Goal: Find contact information: Find contact information

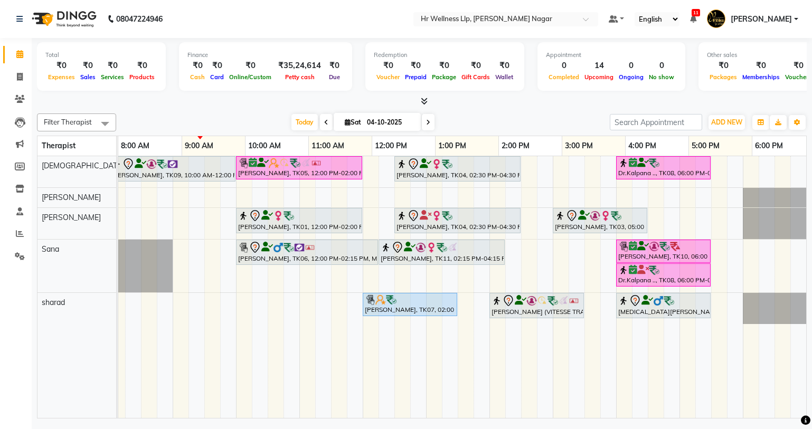
scroll to position [0, 136]
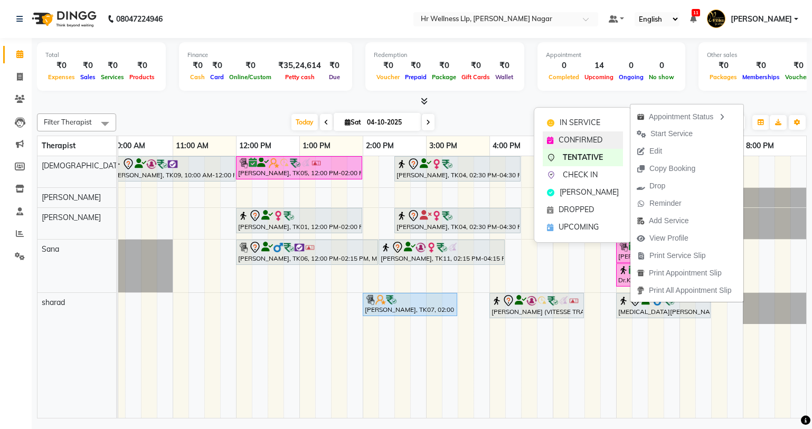
click at [564, 143] on span "CONFIRMED" at bounding box center [581, 140] width 44 height 11
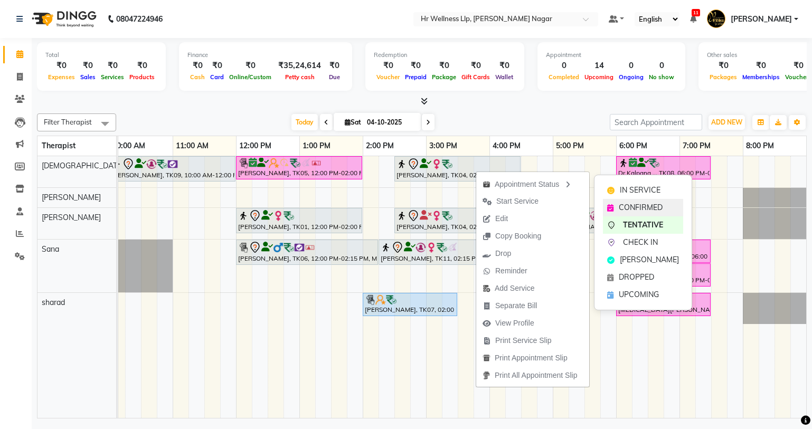
click at [634, 204] on span "CONFIRMED" at bounding box center [641, 207] width 44 height 11
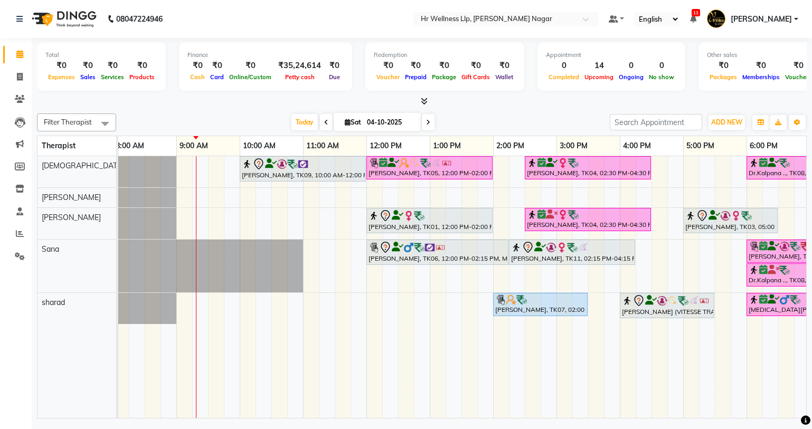
scroll to position [0, 0]
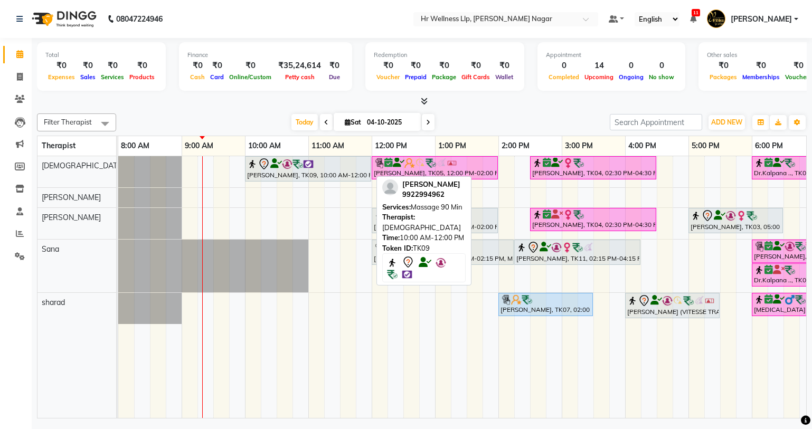
click at [292, 177] on div "[PERSON_NAME], TK09, 10:00 AM-12:00 PM, Massage 90 Min" at bounding box center [308, 169] width 124 height 22
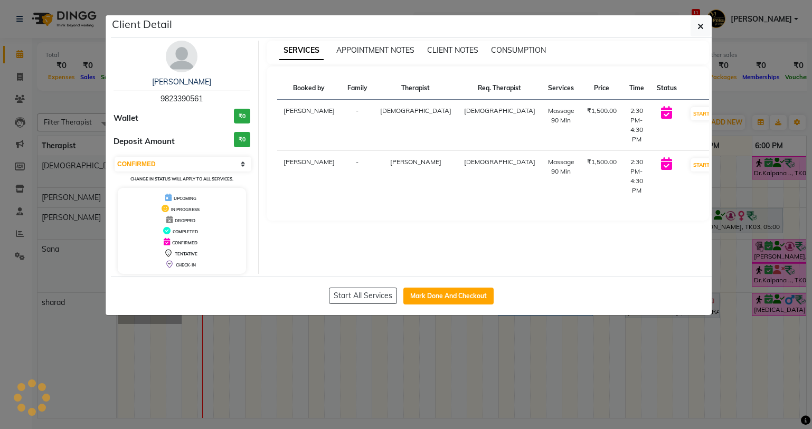
select select "7"
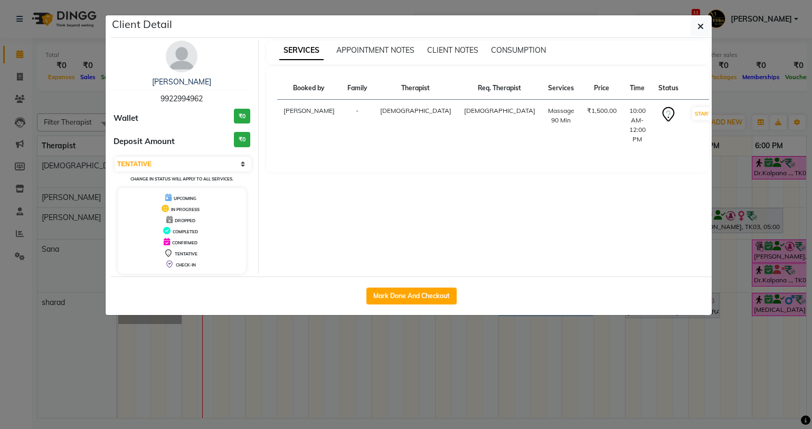
drag, startPoint x: 157, startPoint y: 99, endPoint x: 222, endPoint y: 104, distance: 64.6
click at [222, 104] on div "[PERSON_NAME] 9922994962" at bounding box center [182, 91] width 137 height 28
copy span "9922994962"
click at [703, 27] on icon "button" at bounding box center [701, 26] width 6 height 8
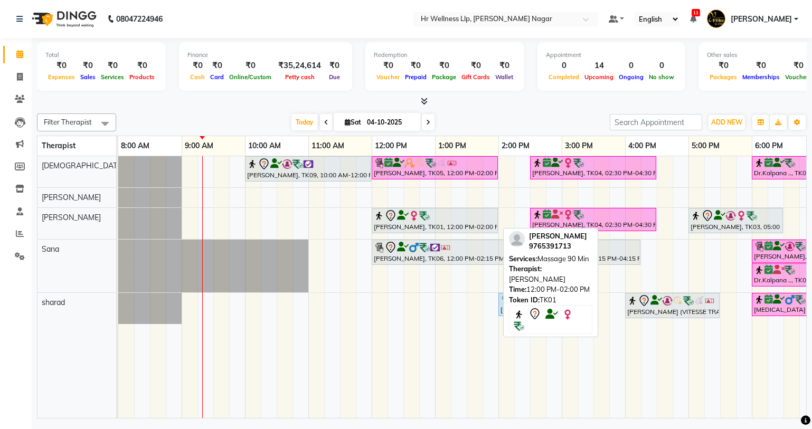
click at [444, 218] on div at bounding box center [435, 216] width 122 height 13
select select "7"
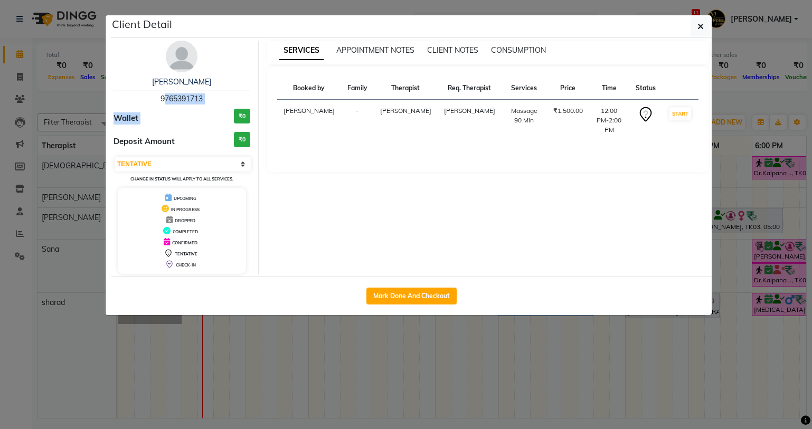
drag, startPoint x: 163, startPoint y: 93, endPoint x: 217, endPoint y: 111, distance: 57.3
click at [217, 111] on div "[PERSON_NAME] 9765391713 Wallet ₹0 Deposit Amount ₹0 Select IN SERVICE CONFIRME…" at bounding box center [182, 157] width 153 height 233
drag, startPoint x: 217, startPoint y: 111, endPoint x: 215, endPoint y: 97, distance: 14.9
click at [217, 111] on div "Wallet ₹0" at bounding box center [182, 119] width 137 height 20
click at [142, 96] on div "[PERSON_NAME] 9765391713" at bounding box center [182, 91] width 137 height 28
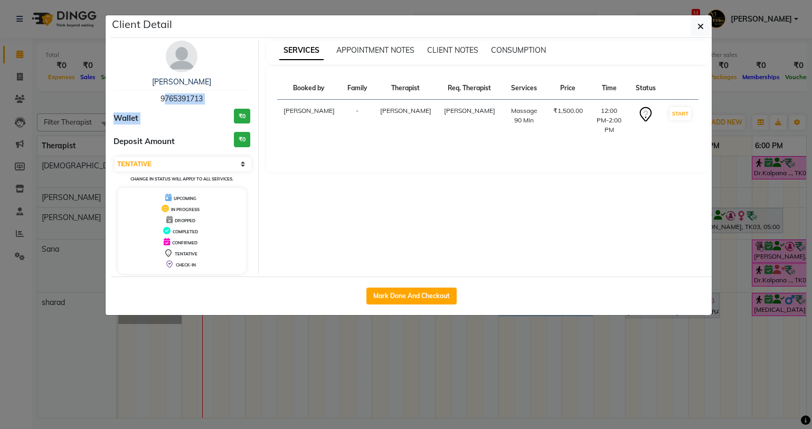
click at [215, 106] on div "[PERSON_NAME] 9765391713 Wallet ₹0 Deposit Amount ₹0 Select IN SERVICE CONFIRME…" at bounding box center [182, 157] width 153 height 233
drag, startPoint x: 151, startPoint y: 93, endPoint x: 224, endPoint y: 99, distance: 73.6
click at [224, 99] on div "[PERSON_NAME] 9765391713" at bounding box center [182, 91] width 137 height 28
copy span "9765391713"
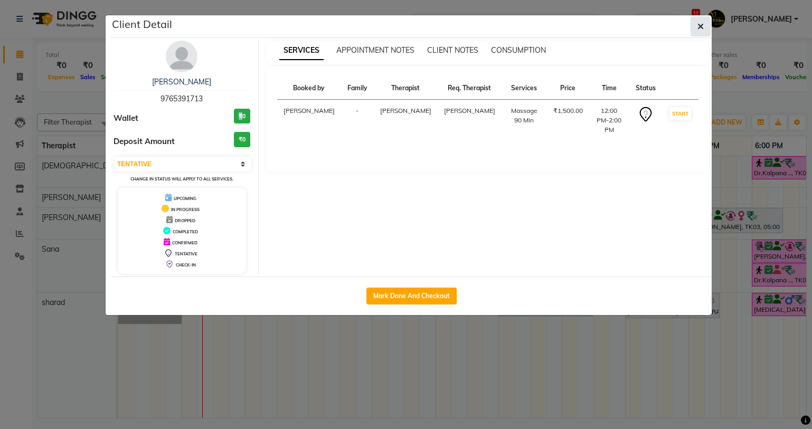
click at [699, 26] on icon "button" at bounding box center [701, 26] width 6 height 8
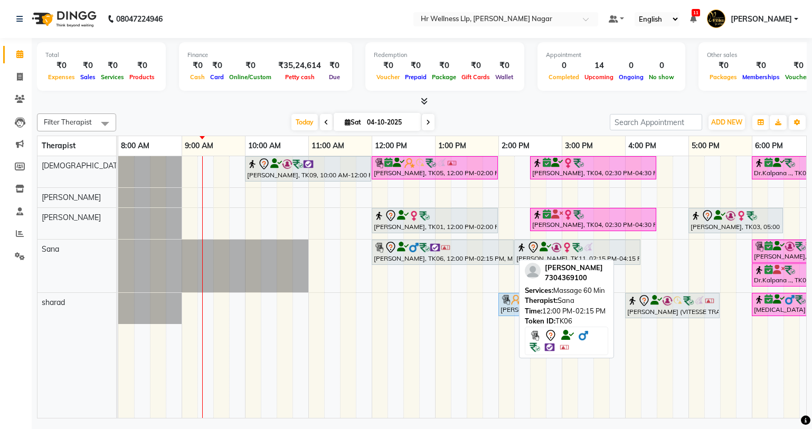
click at [414, 262] on div "[PERSON_NAME], TK06, 12:00 PM-02:15 PM, Massage 60 Min" at bounding box center [443, 252] width 140 height 22
select select "7"
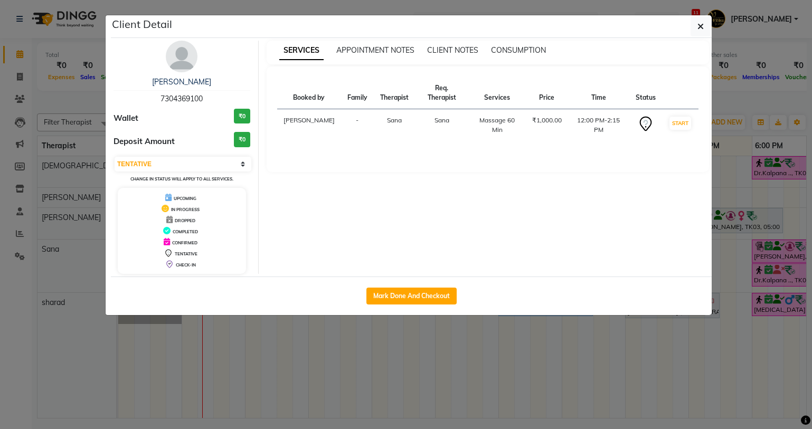
copy span "7304369100"
drag, startPoint x: 153, startPoint y: 95, endPoint x: 227, endPoint y: 93, distance: 73.9
click at [227, 93] on div "[PERSON_NAME] 7304369100" at bounding box center [182, 91] width 137 height 28
click at [707, 22] on button "button" at bounding box center [701, 26] width 20 height 20
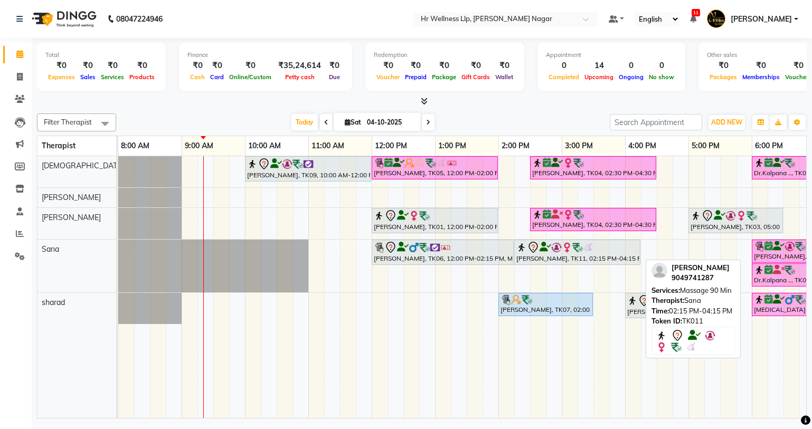
click at [544, 252] on div at bounding box center [577, 247] width 122 height 13
select select "7"
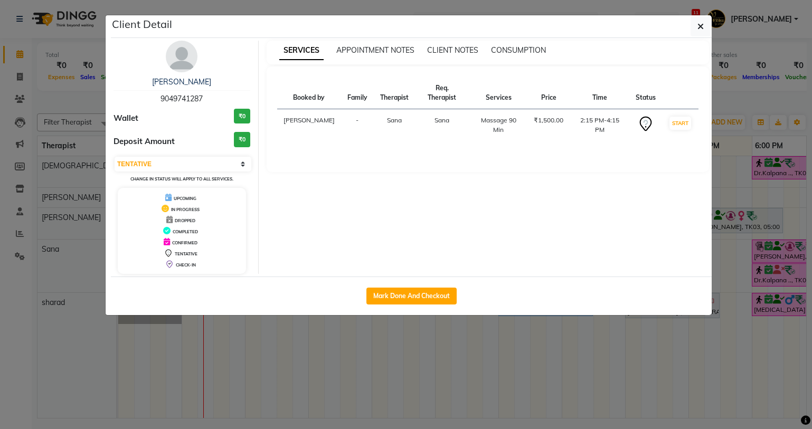
drag, startPoint x: 157, startPoint y: 95, endPoint x: 204, endPoint y: 99, distance: 46.7
click at [204, 99] on div "[PERSON_NAME] salve 9049741287" at bounding box center [182, 91] width 137 height 28
copy span "9049741287"
click at [706, 30] on button "button" at bounding box center [701, 26] width 20 height 20
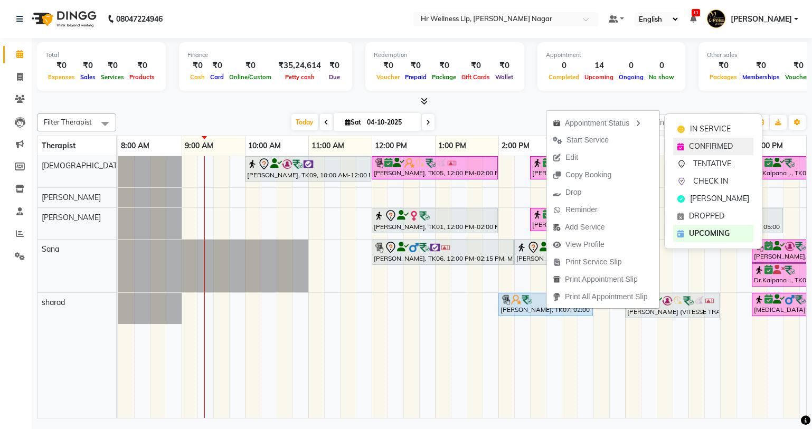
click at [706, 142] on span "CONFIRMED" at bounding box center [711, 146] width 44 height 11
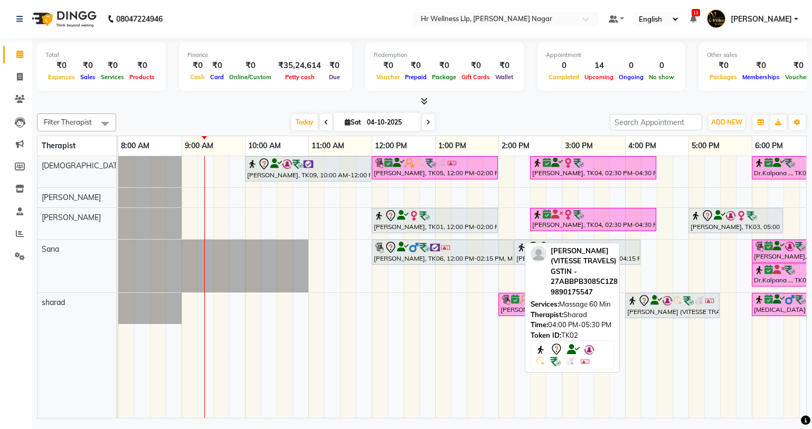
click at [662, 302] on img at bounding box center [667, 301] width 11 height 11
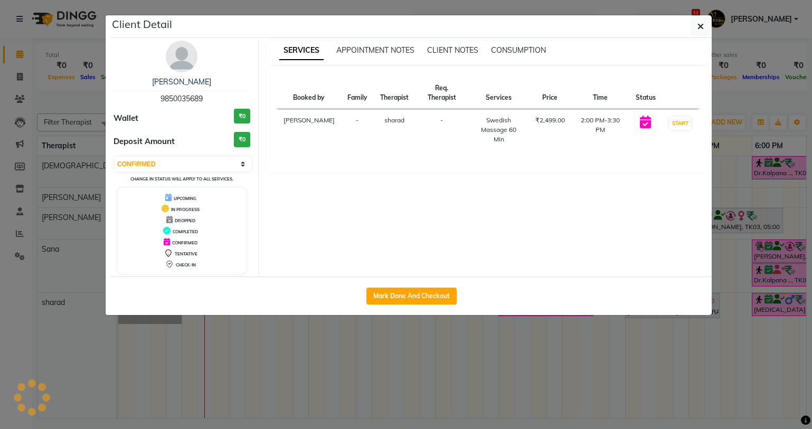
select select "7"
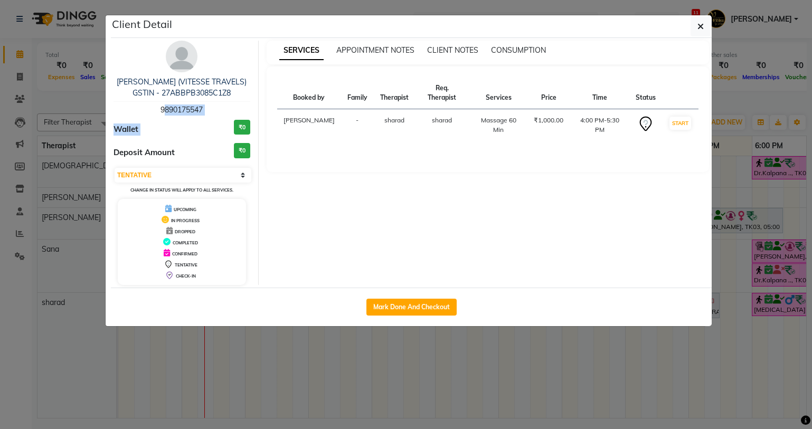
drag, startPoint x: 151, startPoint y: 106, endPoint x: 210, endPoint y: 116, distance: 60.0
click at [210, 116] on div "[PERSON_NAME] (VITESSE TRAVELS) GSTIN - 27ABBPB3085C1Z8 9890175547 Wallet ₹0 De…" at bounding box center [182, 163] width 153 height 245
drag, startPoint x: 220, startPoint y: 107, endPoint x: 148, endPoint y: 110, distance: 71.4
click at [148, 110] on div "[PERSON_NAME] (VITESSE TRAVELS) GSTIN - 27ABBPB3085C1Z8 9890175547" at bounding box center [182, 96] width 137 height 39
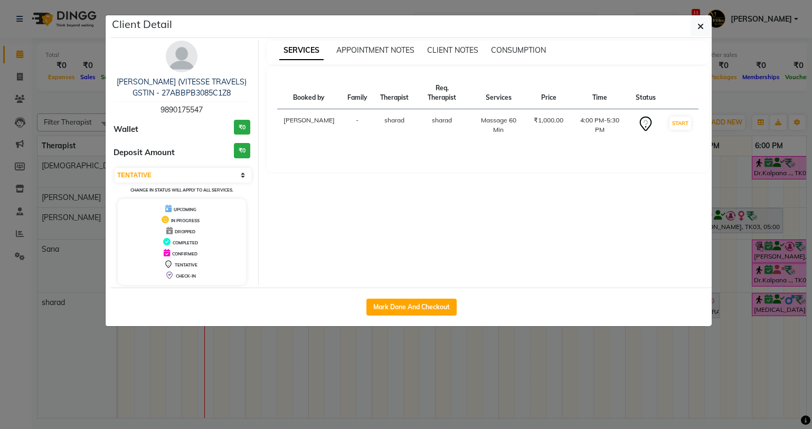
copy span "9890175547"
click at [704, 21] on button "button" at bounding box center [701, 26] width 20 height 20
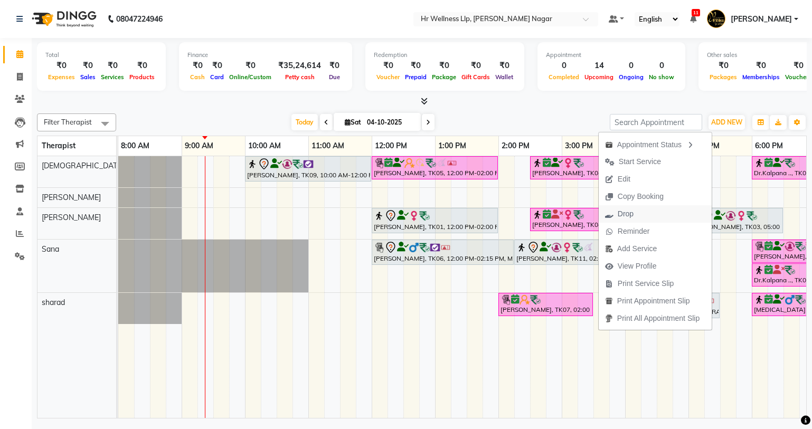
click at [622, 216] on span "Drop" at bounding box center [626, 214] width 16 height 11
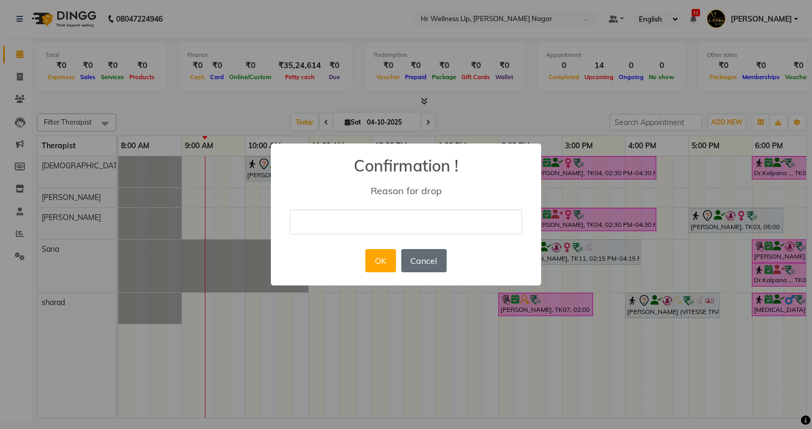
click at [434, 264] on button "Cancel" at bounding box center [423, 260] width 45 height 23
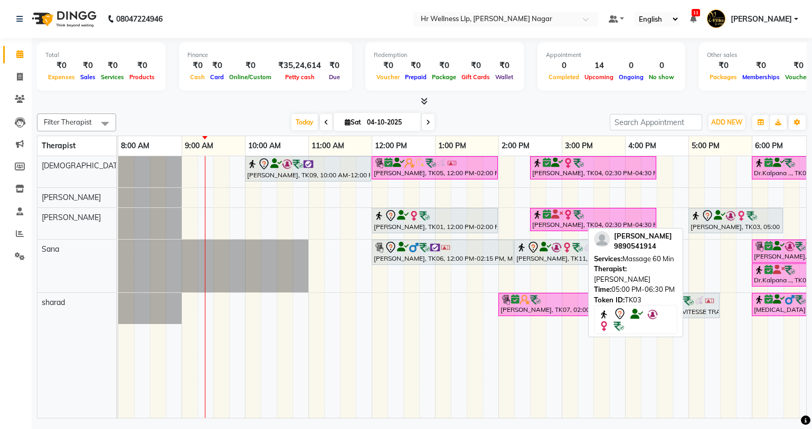
click at [728, 223] on div "[PERSON_NAME], TK03, 05:00 PM-06:30 PM, Massage 60 Min" at bounding box center [736, 221] width 92 height 22
select select "7"
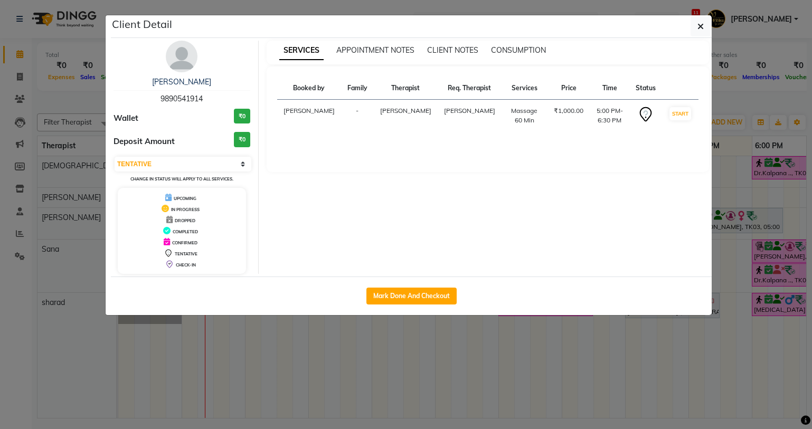
drag, startPoint x: 159, startPoint y: 90, endPoint x: 205, endPoint y: 96, distance: 46.4
click at [205, 96] on div "[PERSON_NAME] 9890541914" at bounding box center [182, 91] width 137 height 28
copy div "[PERSON_NAME] 9890541914"
click at [692, 26] on button "button" at bounding box center [701, 26] width 20 height 20
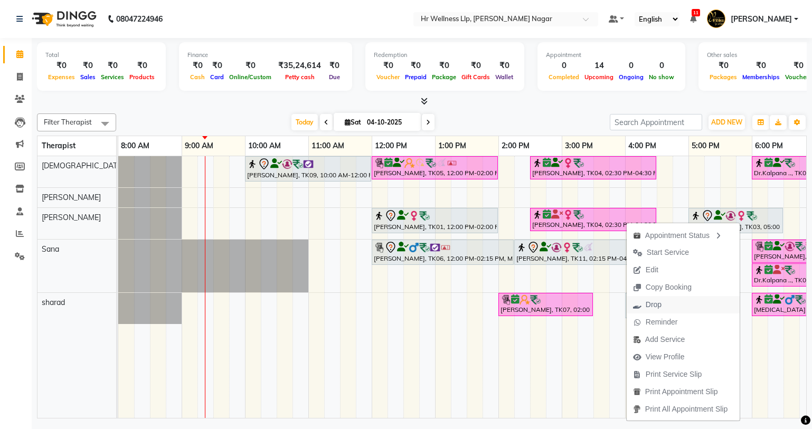
click at [669, 303] on button "Drop" at bounding box center [683, 304] width 113 height 17
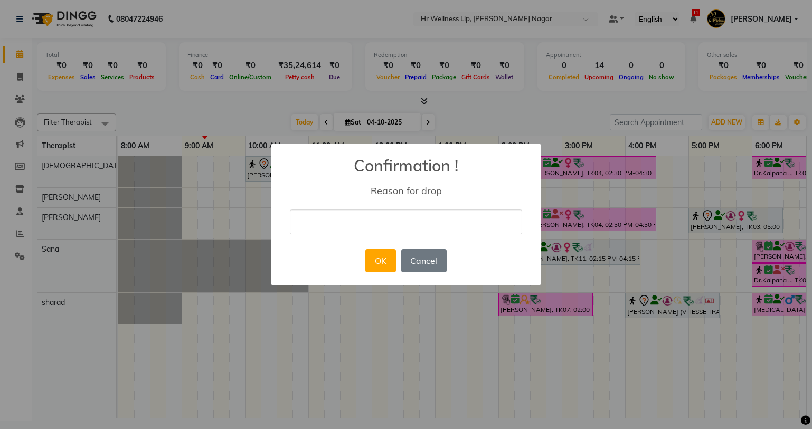
click at [438, 232] on input "text" at bounding box center [406, 222] width 232 height 25
type input "cansal apt"
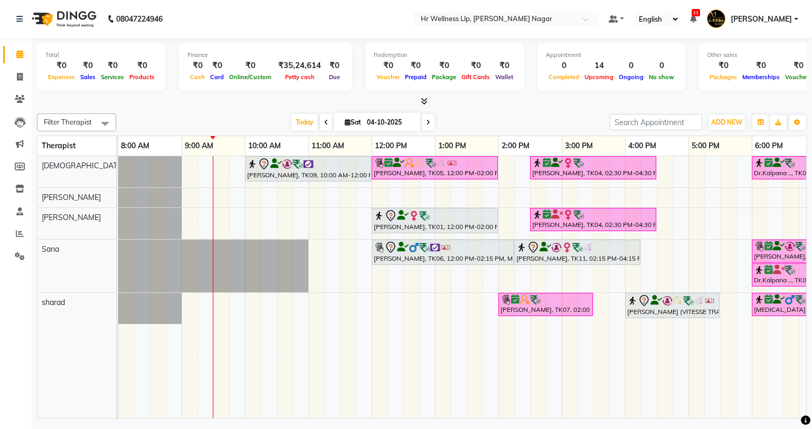
drag, startPoint x: 546, startPoint y: 410, endPoint x: 689, endPoint y: 426, distance: 143.5
click at [689, 426] on div "08047224946 Select Location × Hr Wellness Llp, [PERSON_NAME] Nagar Default Pane…" at bounding box center [406, 214] width 812 height 429
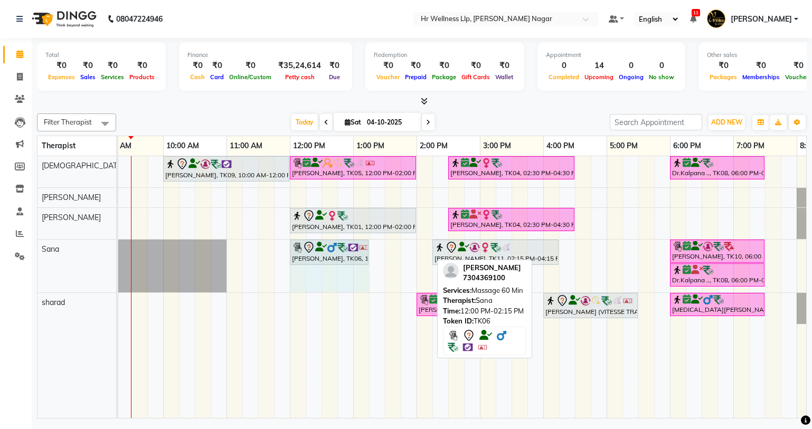
drag, startPoint x: 430, startPoint y: 251, endPoint x: 368, endPoint y: 254, distance: 62.9
click at [36, 254] on div "[PERSON_NAME], TK06, 12:00 PM-02:15 PM, Massage 60 Min [PERSON_NAME] salve, TK1…" at bounding box center [36, 266] width 0 height 53
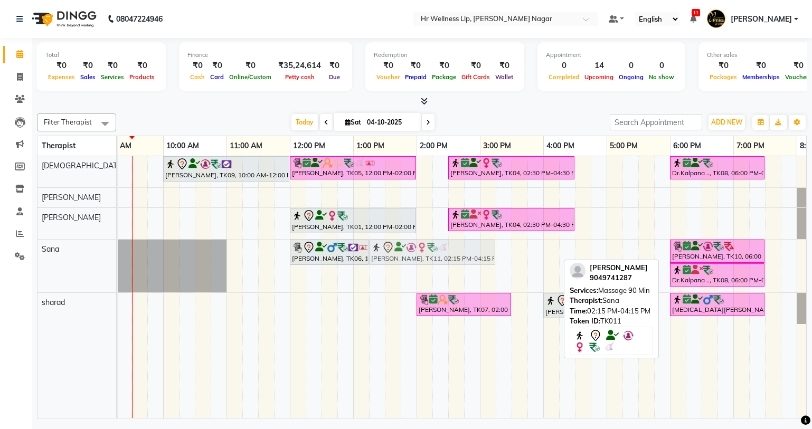
drag, startPoint x: 477, startPoint y: 257, endPoint x: 409, endPoint y: 286, distance: 74.1
click at [409, 286] on div "[PERSON_NAME], TK09, 10:00 AM-12:00 PM, Massage 90 Min Pooja [PERSON_NAME]., TK…" at bounding box center [448, 287] width 824 height 262
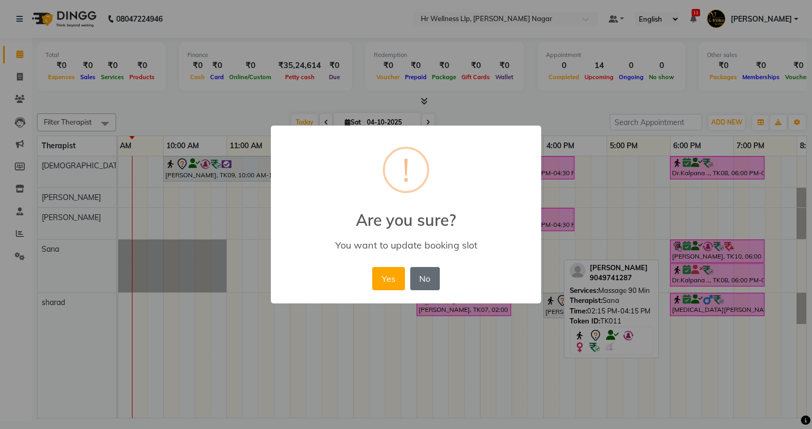
click at [435, 272] on button "No" at bounding box center [425, 278] width 30 height 23
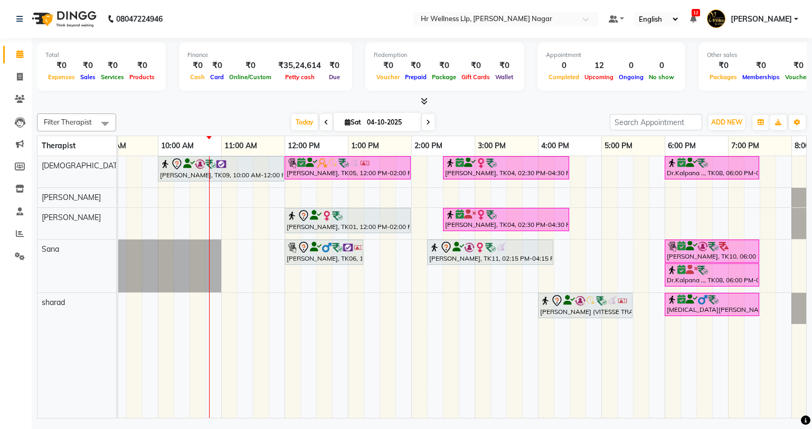
scroll to position [0, 136]
